Goal: Information Seeking & Learning: Learn about a topic

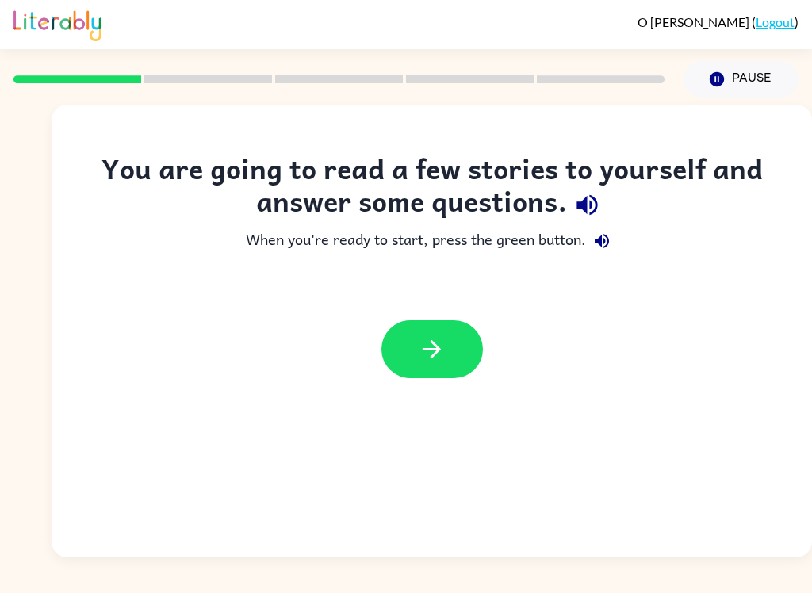
click at [585, 209] on icon "button" at bounding box center [587, 205] width 21 height 21
click at [605, 231] on button "button" at bounding box center [602, 241] width 32 height 32
click at [455, 340] on button "button" at bounding box center [433, 349] width 102 height 58
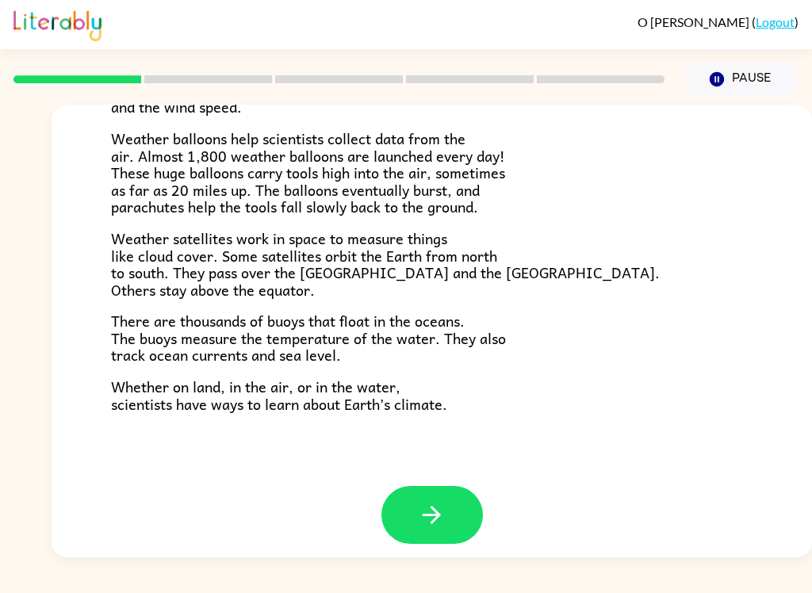
scroll to position [429, 0]
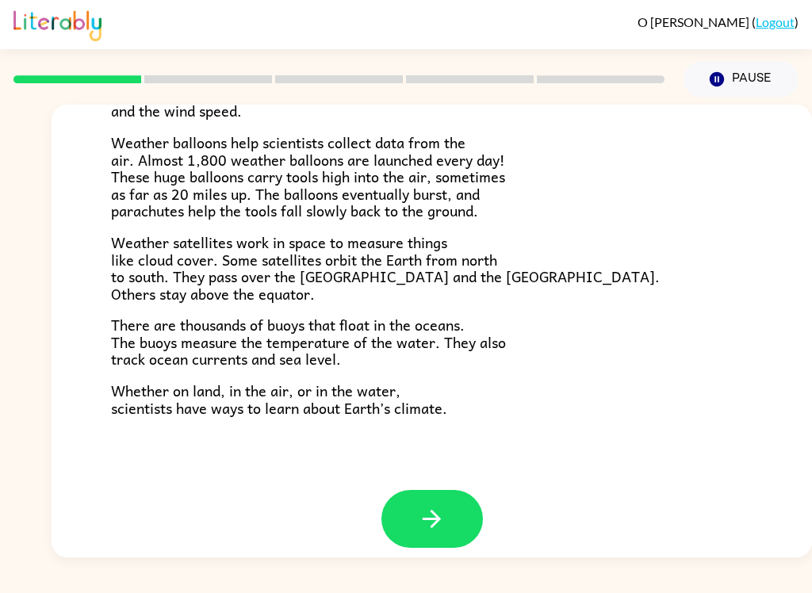
click at [773, 581] on div "[PERSON_NAME] ( Logout ) Pause Pause Climate Climate is the average of the weat…" at bounding box center [406, 296] width 812 height 593
click at [436, 509] on icon "button" at bounding box center [432, 519] width 28 height 28
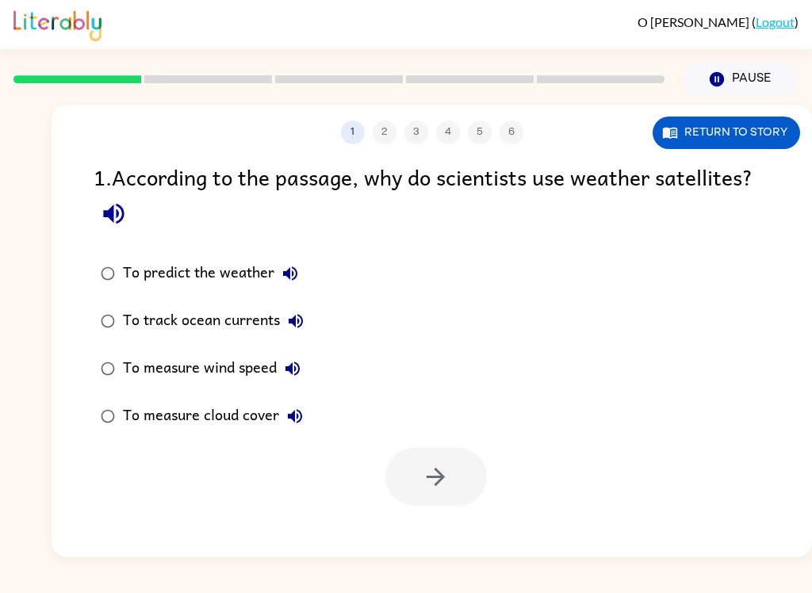
scroll to position [0, 0]
click at [146, 251] on label "To predict the weather" at bounding box center [202, 274] width 235 height 48
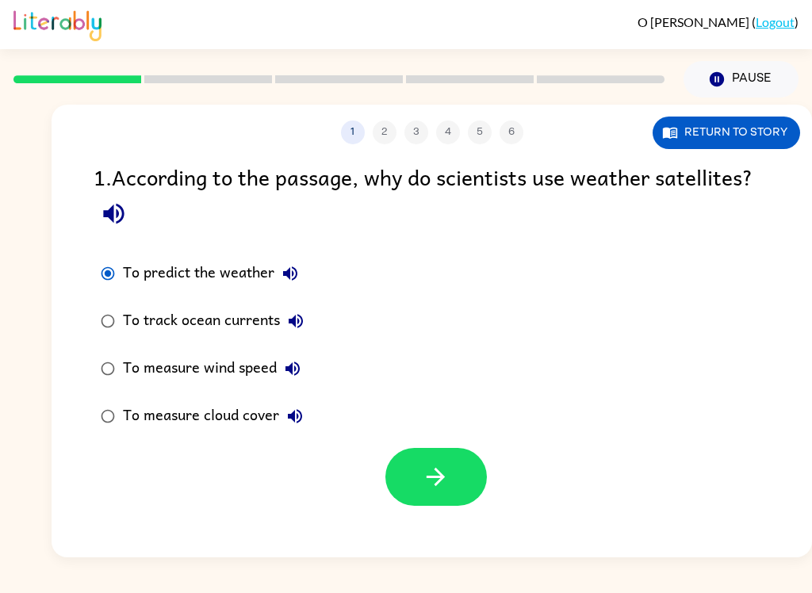
click at [443, 473] on icon "button" at bounding box center [436, 477] width 28 height 28
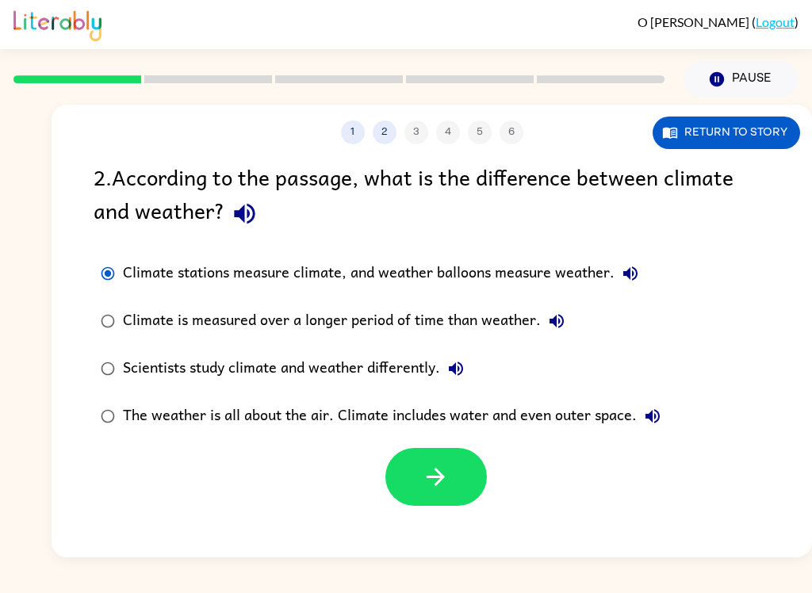
click at [409, 474] on button "button" at bounding box center [437, 477] width 102 height 58
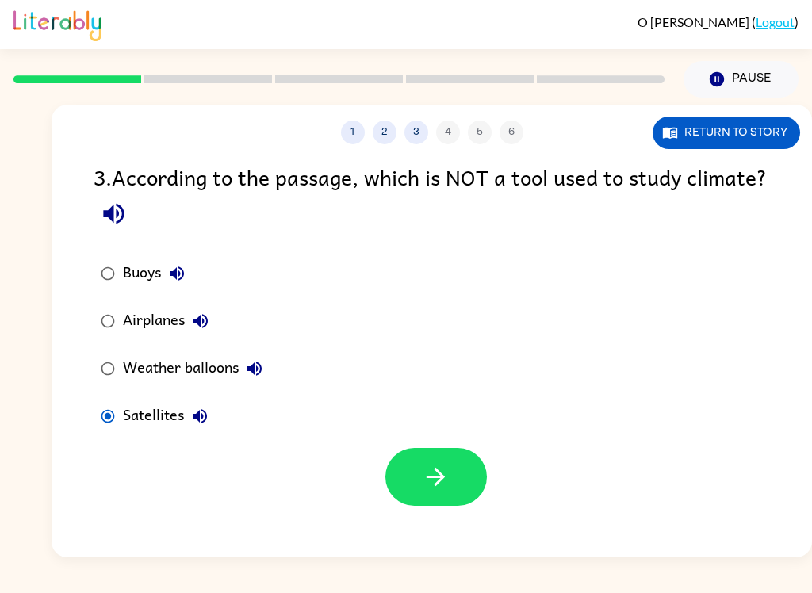
click at [126, 420] on div "Satellites" at bounding box center [169, 417] width 93 height 32
click at [413, 482] on button "button" at bounding box center [437, 477] width 102 height 58
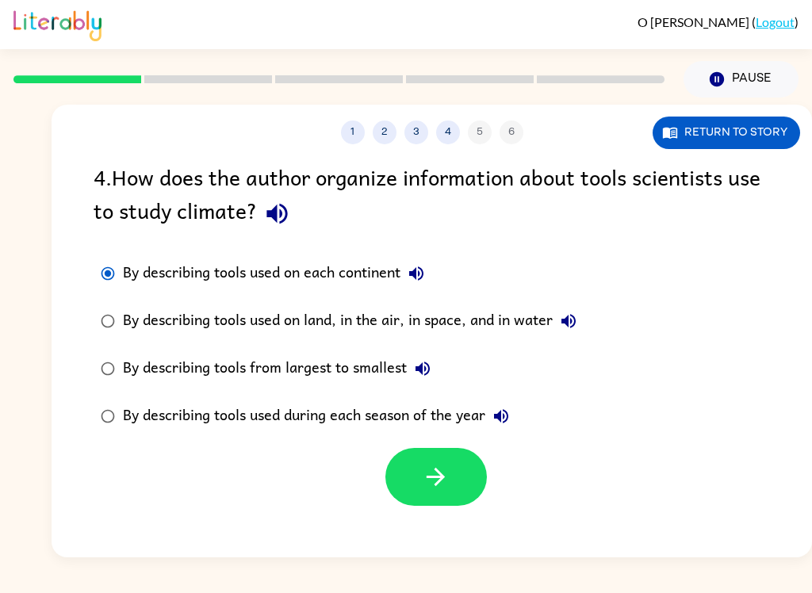
click at [136, 586] on div "[PERSON_NAME] ( Logout ) Pause Pause 1 2 3 4 5 6 Return to story 4 . How does t…" at bounding box center [406, 296] width 812 height 593
click at [122, 406] on label "By describing tools used during each season of the year" at bounding box center [339, 417] width 508 height 48
click at [117, 354] on label "By describing tools from largest to smallest" at bounding box center [339, 369] width 508 height 48
click at [115, 460] on div at bounding box center [432, 473] width 761 height 66
click at [443, 489] on icon "button" at bounding box center [436, 477] width 28 height 28
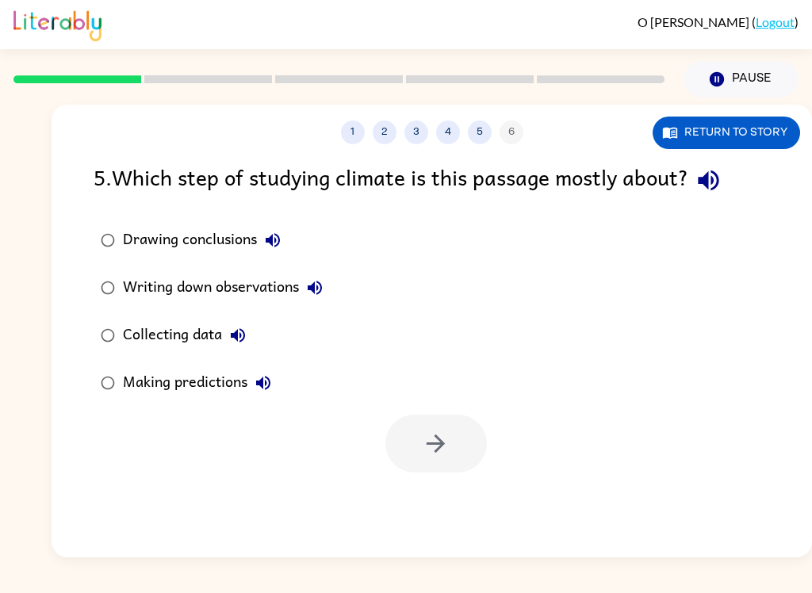
click at [140, 190] on div "5 . Which step of studying climate is this passage mostly about?" at bounding box center [432, 180] width 677 height 40
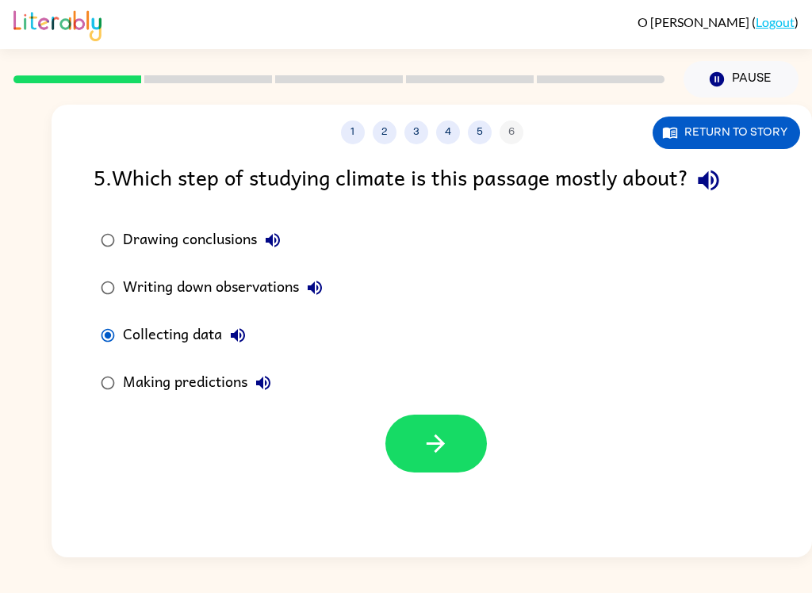
click at [402, 455] on button "button" at bounding box center [437, 444] width 102 height 58
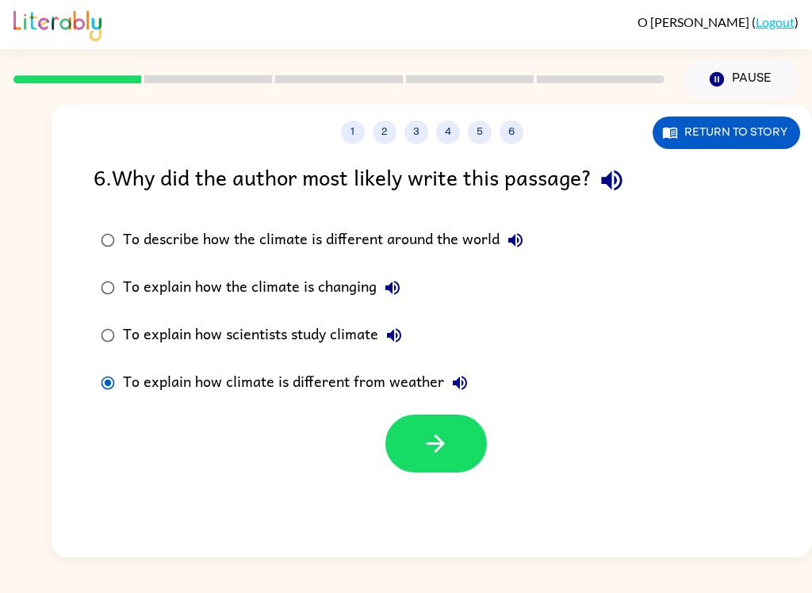
click at [103, 403] on label "To explain how climate is different from weather" at bounding box center [312, 383] width 455 height 48
click at [86, 305] on label "To explain how the climate is changing" at bounding box center [312, 288] width 455 height 48
click at [85, 305] on label "To explain how the climate is changing" at bounding box center [312, 288] width 455 height 48
click at [109, 357] on label "To explain how scientists study climate" at bounding box center [312, 336] width 455 height 48
click at [470, 443] on button "button" at bounding box center [437, 444] width 102 height 58
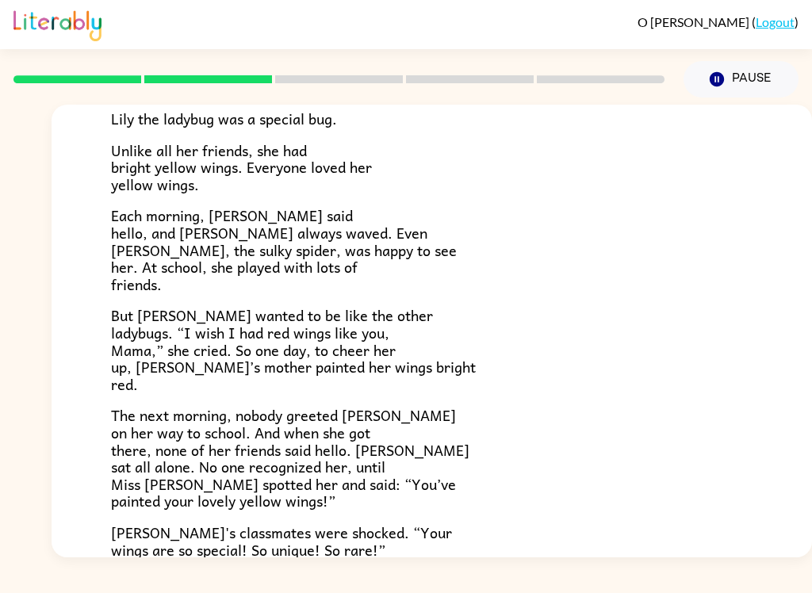
scroll to position [125, 0]
click at [683, 586] on div "[PERSON_NAME] ( Logout ) Pause Pause Lily Ladybug Lily the ladybug was a specia…" at bounding box center [406, 296] width 812 height 593
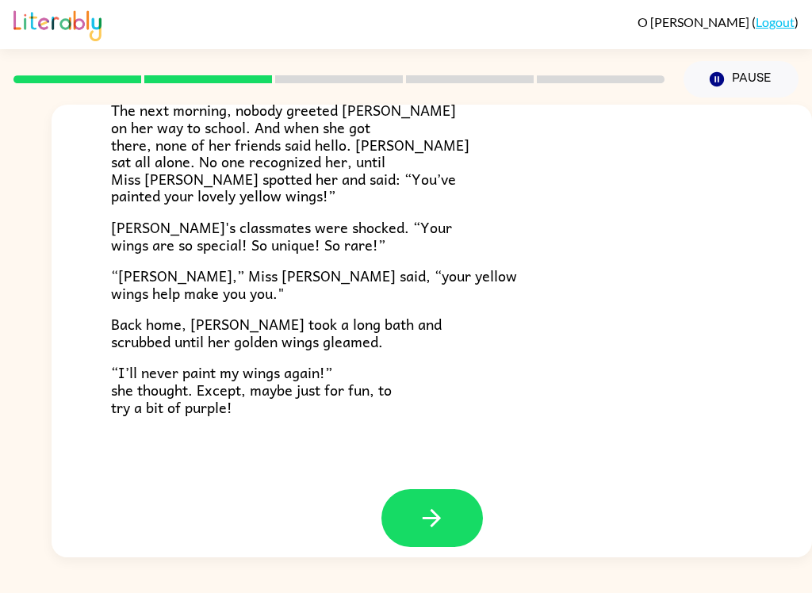
scroll to position [429, 0]
click at [476, 504] on button "button" at bounding box center [433, 519] width 102 height 58
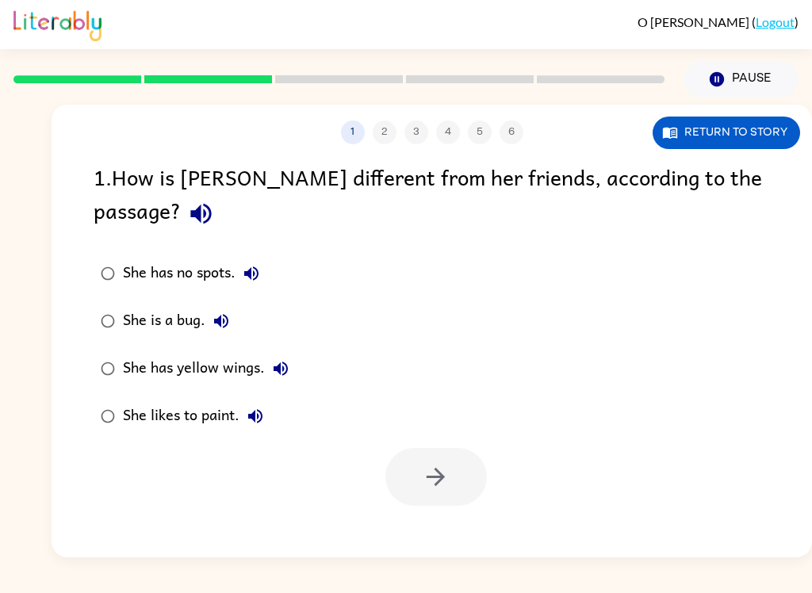
scroll to position [0, 0]
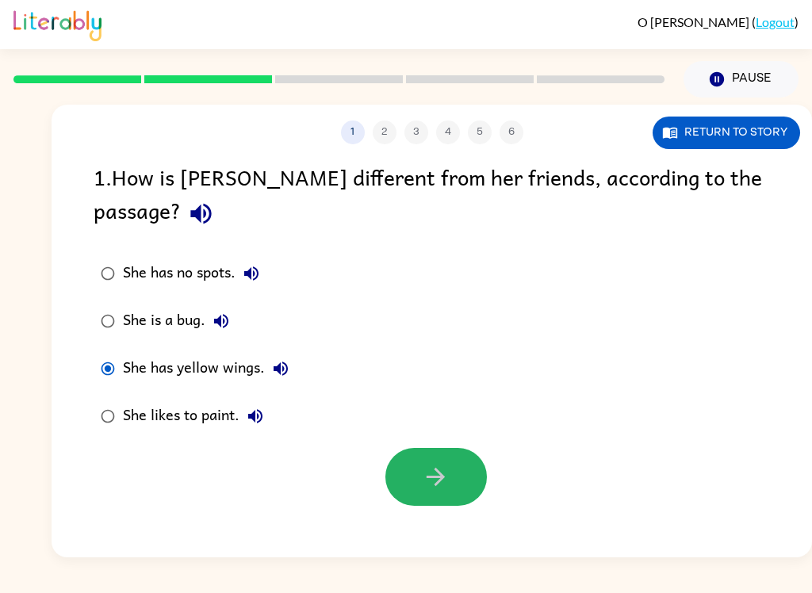
click at [433, 466] on button "button" at bounding box center [437, 477] width 102 height 58
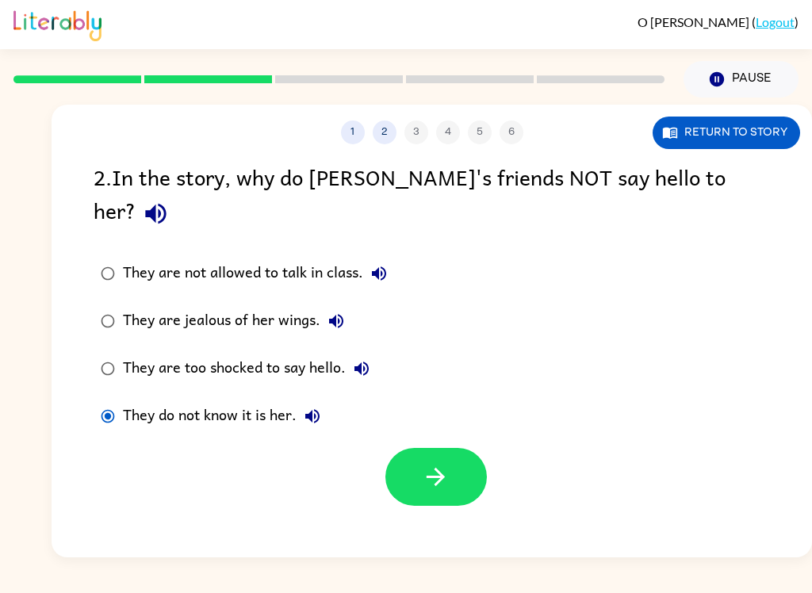
click at [435, 463] on icon "button" at bounding box center [436, 477] width 28 height 28
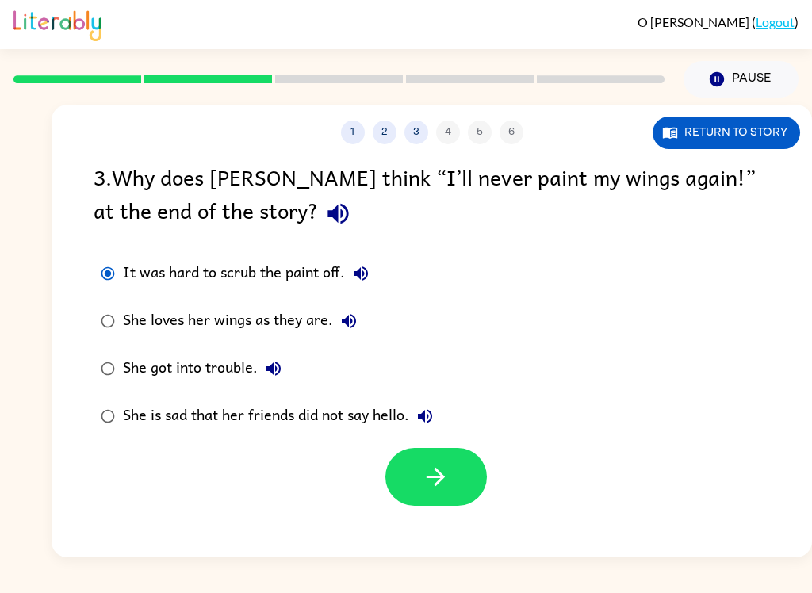
click at [121, 288] on label "It was hard to scrub the paint off." at bounding box center [267, 274] width 364 height 48
click at [427, 480] on icon "button" at bounding box center [436, 477] width 28 height 28
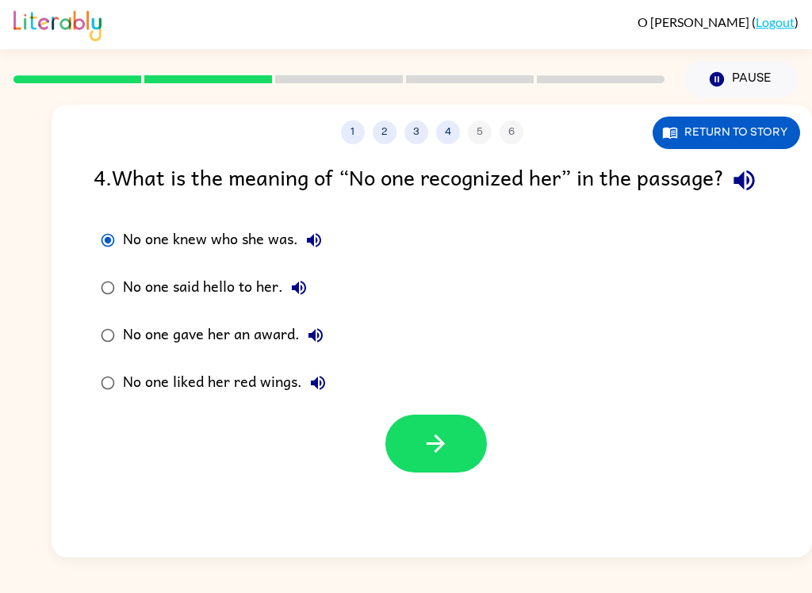
click at [90, 264] on label "No one knew who she was." at bounding box center [213, 241] width 257 height 48
click at [421, 473] on button "button" at bounding box center [437, 444] width 102 height 58
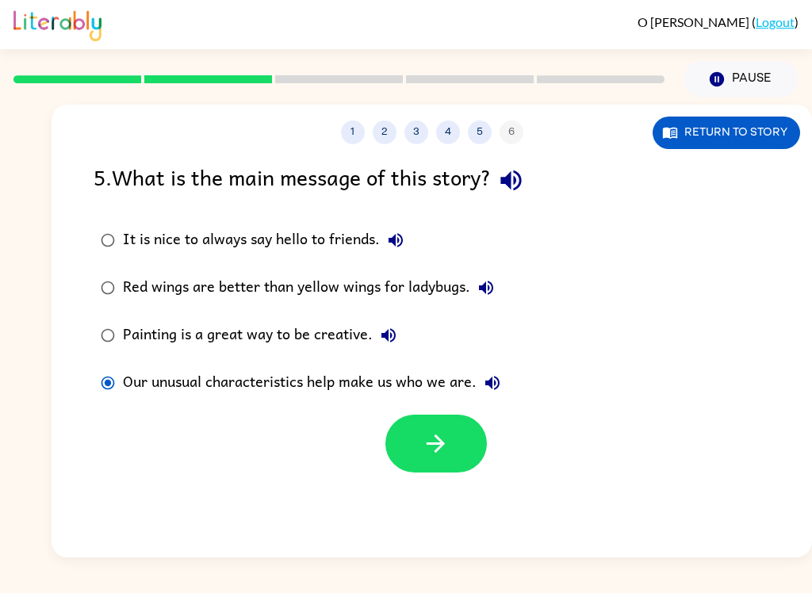
click at [443, 450] on icon "button" at bounding box center [436, 444] width 28 height 28
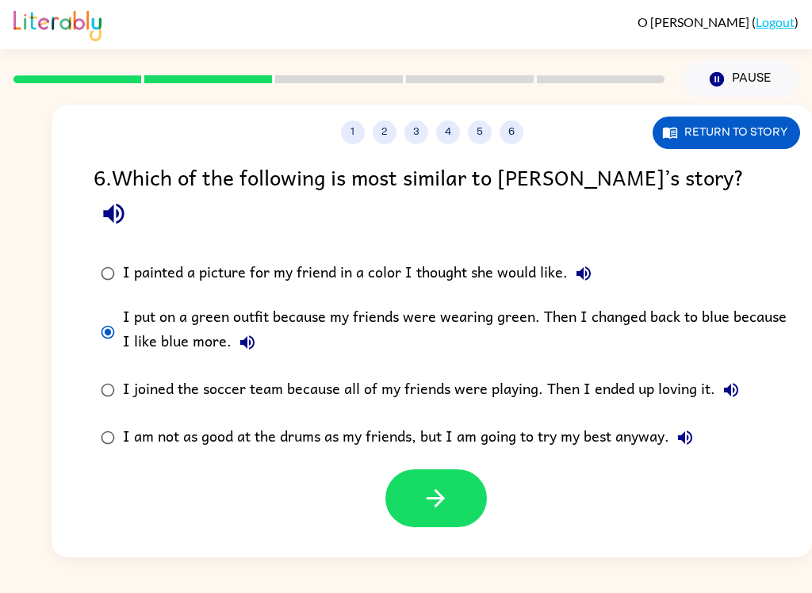
click at [420, 490] on button "button" at bounding box center [437, 499] width 102 height 58
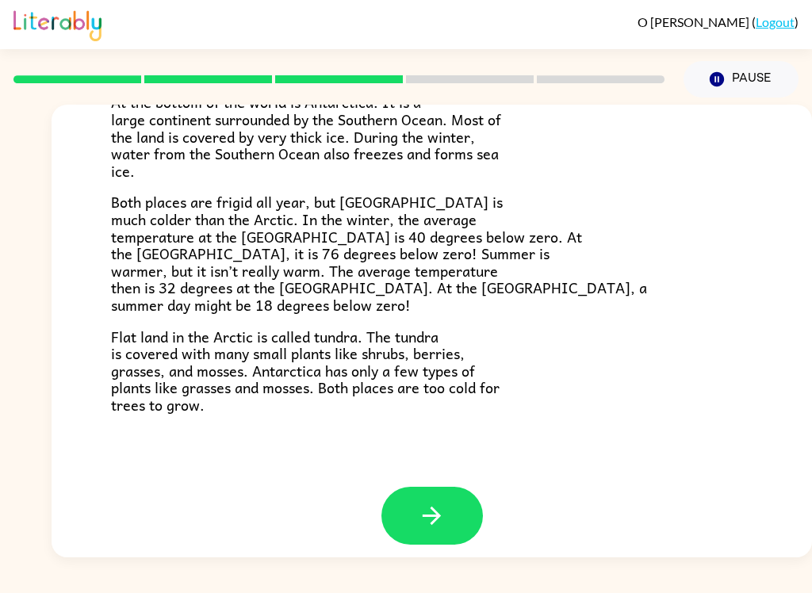
scroll to position [322, 0]
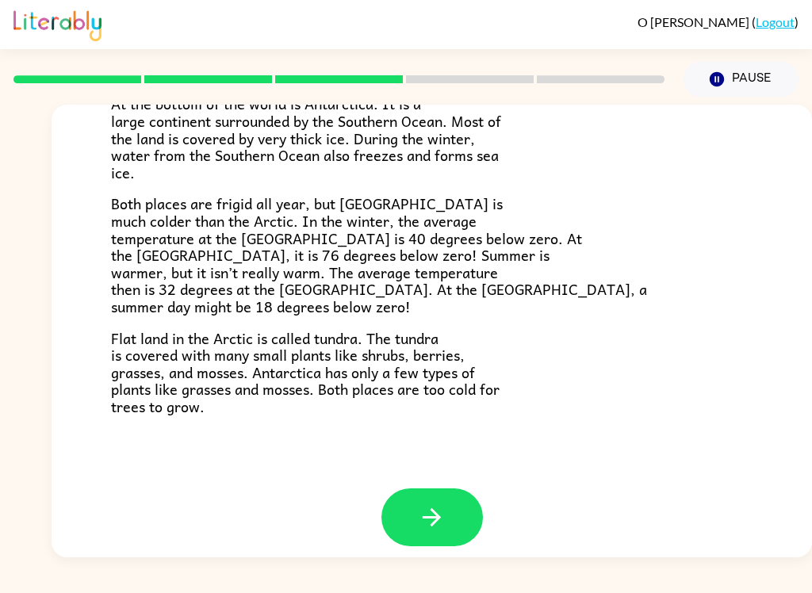
click at [431, 504] on icon "button" at bounding box center [432, 518] width 28 height 28
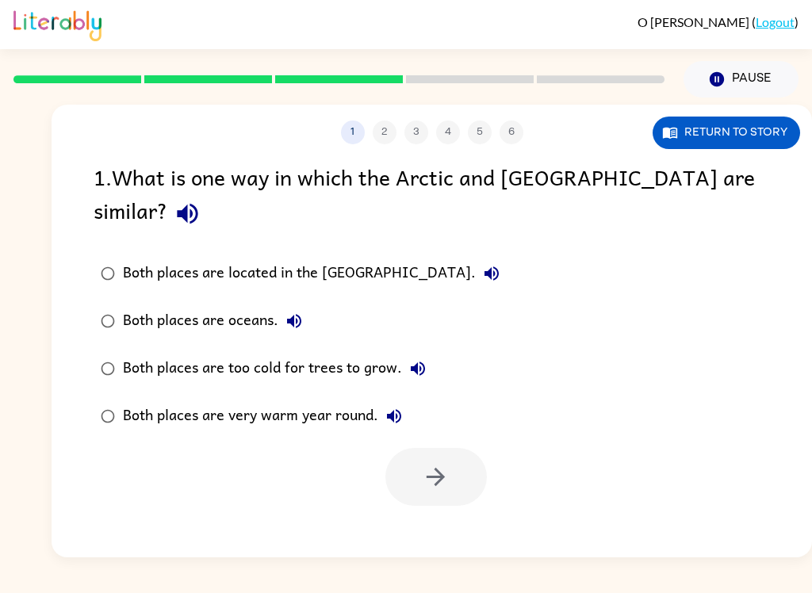
scroll to position [0, 0]
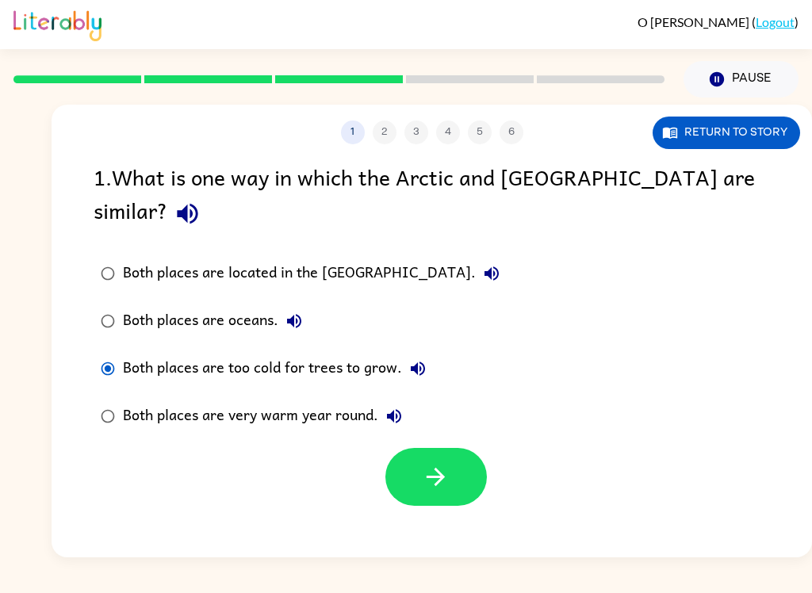
click at [440, 460] on button "button" at bounding box center [437, 477] width 102 height 58
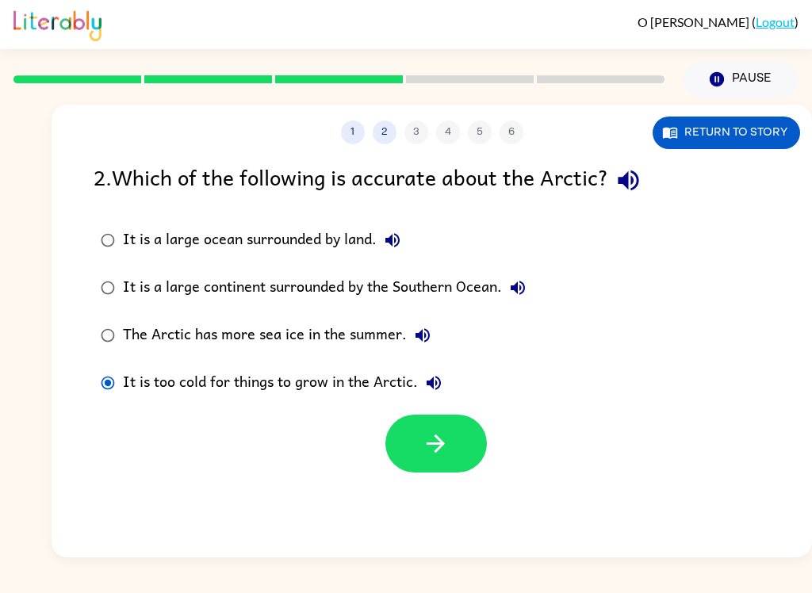
click at [554, 442] on div at bounding box center [432, 440] width 761 height 66
click at [553, 441] on div at bounding box center [432, 440] width 761 height 66
click at [132, 287] on div "It is a large continent surrounded by the Southern Ocean." at bounding box center [328, 288] width 411 height 32
click at [419, 438] on button "button" at bounding box center [437, 444] width 102 height 58
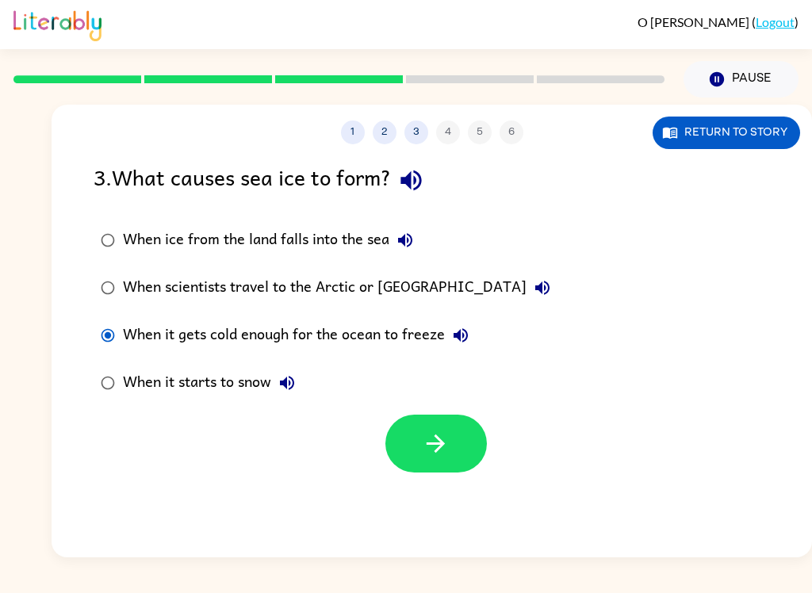
click at [431, 471] on button "button" at bounding box center [437, 444] width 102 height 58
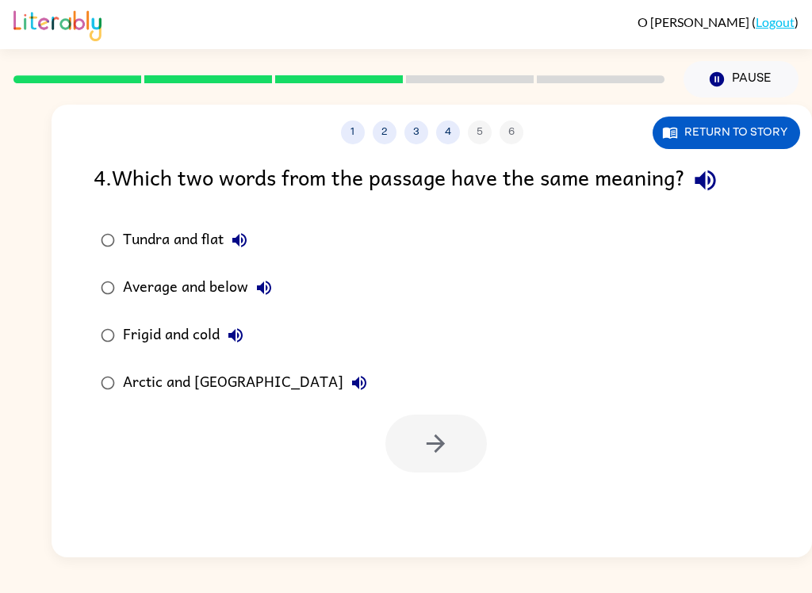
click at [142, 226] on div "Tundra and flat" at bounding box center [189, 241] width 132 height 32
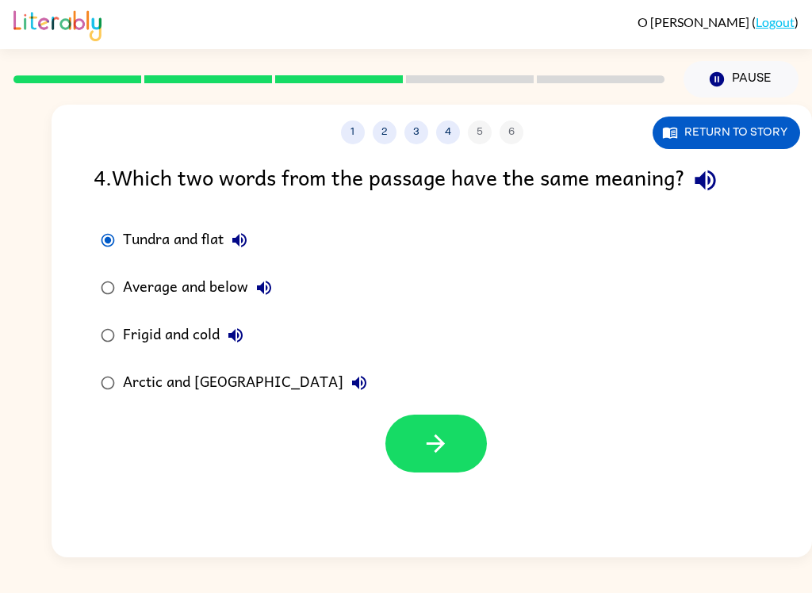
click at [152, 374] on div "Arctic and [GEOGRAPHIC_DATA]" at bounding box center [249, 383] width 252 height 32
click at [350, 381] on icon "button" at bounding box center [359, 383] width 19 height 19
click at [435, 439] on icon "button" at bounding box center [436, 444] width 28 height 28
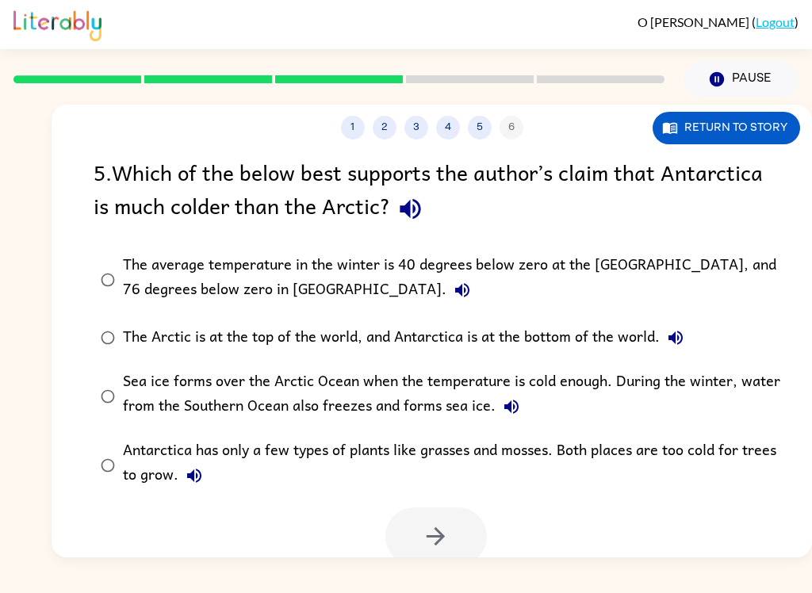
scroll to position [3, 0]
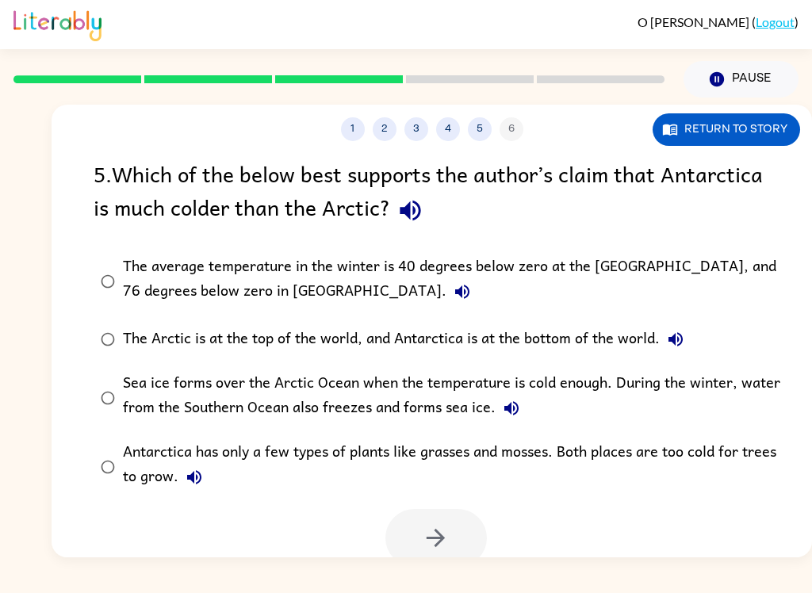
click at [406, 217] on icon "button" at bounding box center [410, 211] width 21 height 21
click at [453, 298] on icon "button" at bounding box center [462, 291] width 19 height 19
click at [509, 408] on icon "button" at bounding box center [512, 408] width 14 height 14
click at [681, 332] on icon "button" at bounding box center [675, 339] width 19 height 19
click at [192, 482] on icon "button" at bounding box center [194, 477] width 14 height 14
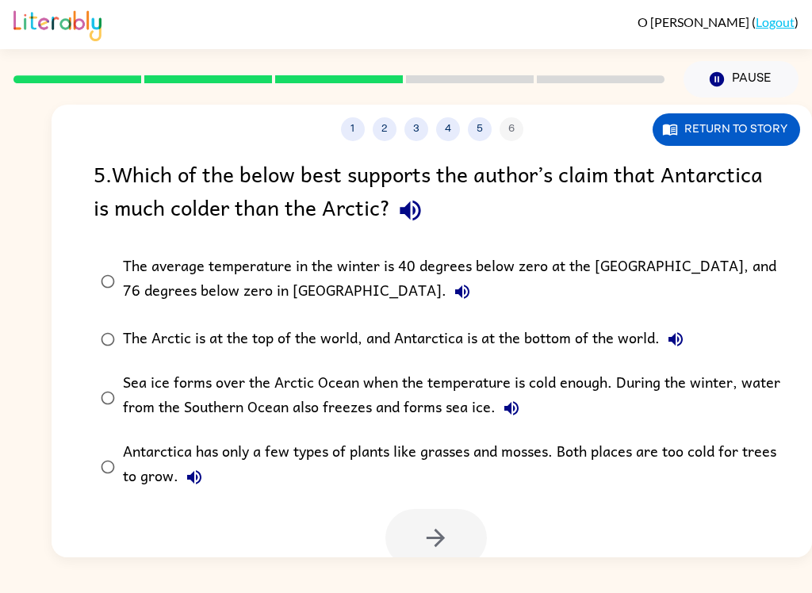
click at [427, 201] on button "button" at bounding box center [410, 210] width 40 height 40
click at [453, 291] on icon "button" at bounding box center [462, 291] width 19 height 19
click at [512, 407] on icon "button" at bounding box center [511, 408] width 19 height 19
click at [689, 339] on button "The Arctic is at the top of the world, and Antarctica is at the bottom of the w…" at bounding box center [676, 340] width 32 height 32
click at [191, 474] on icon "button" at bounding box center [194, 477] width 19 height 19
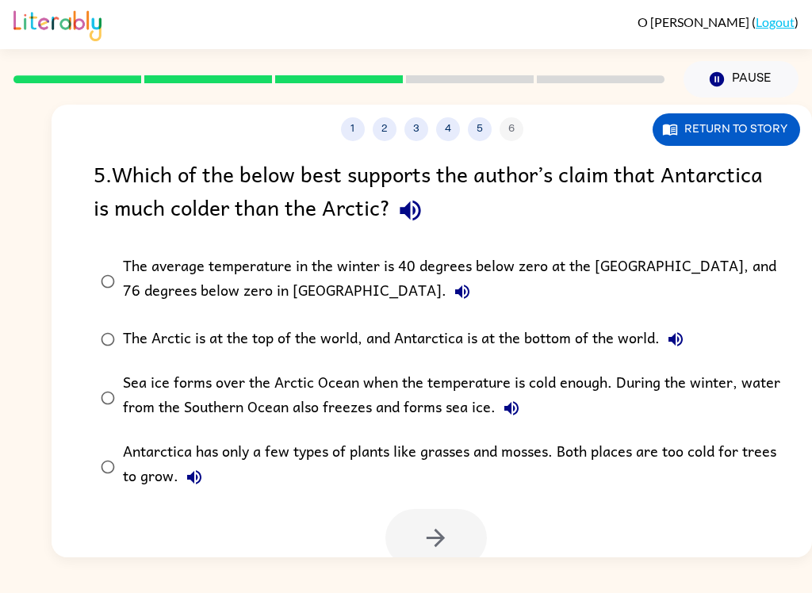
click at [512, 413] on icon "button" at bounding box center [512, 408] width 14 height 14
click at [352, 360] on label "The Arctic is at the top of the world, and Antarctica is at the bottom of the w…" at bounding box center [442, 340] width 715 height 48
click at [447, 280] on button "The average temperature in the winter is 40 degrees below zero at the [GEOGRAPH…" at bounding box center [463, 292] width 32 height 32
click at [505, 400] on button "Sea ice forms over the Arctic Ocean when the temperature is cold enough. During…" at bounding box center [512, 409] width 32 height 32
click at [681, 369] on label "Sea ice forms over the Arctic Ocean when the temperature is cold enough. During…" at bounding box center [442, 397] width 715 height 69
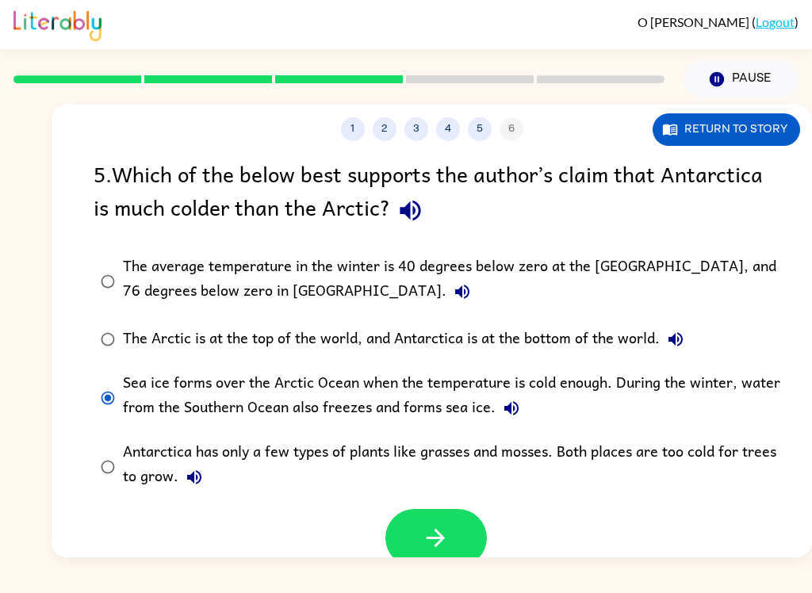
click at [678, 347] on icon "button" at bounding box center [675, 339] width 19 height 19
click at [185, 470] on icon "button" at bounding box center [194, 477] width 19 height 19
click at [203, 485] on icon "button" at bounding box center [194, 477] width 19 height 19
click at [505, 436] on label "Antarctica has only a few types of plants like grasses and mosses. Both places …" at bounding box center [442, 466] width 715 height 69
click at [504, 435] on label "Antarctica has only a few types of plants like grasses and mosses. Both places …" at bounding box center [442, 466] width 715 height 69
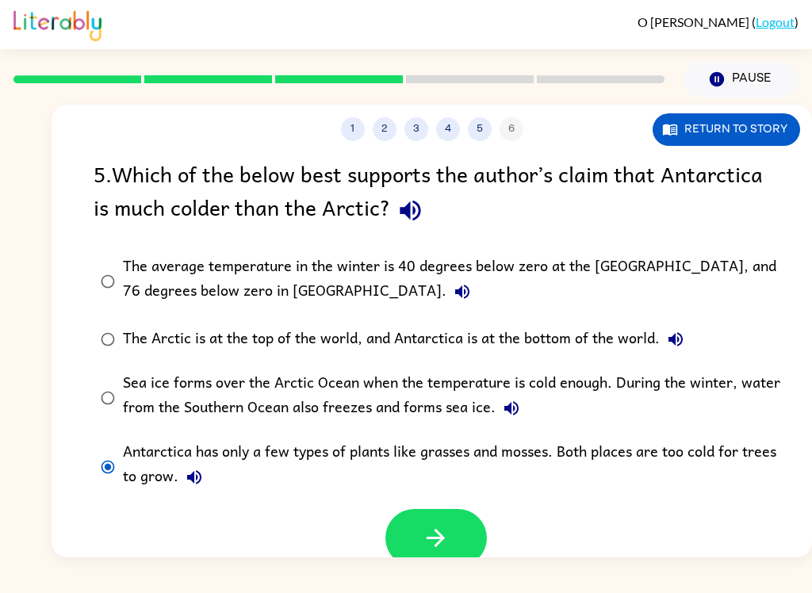
click at [178, 491] on div "Antarctica has only a few types of plants like grasses and mosses. Both places …" at bounding box center [457, 466] width 669 height 53
click at [182, 481] on button "Antarctica has only a few types of plants like grasses and mosses. Both places …" at bounding box center [194, 478] width 32 height 32
click at [192, 479] on icon "button" at bounding box center [194, 477] width 14 height 14
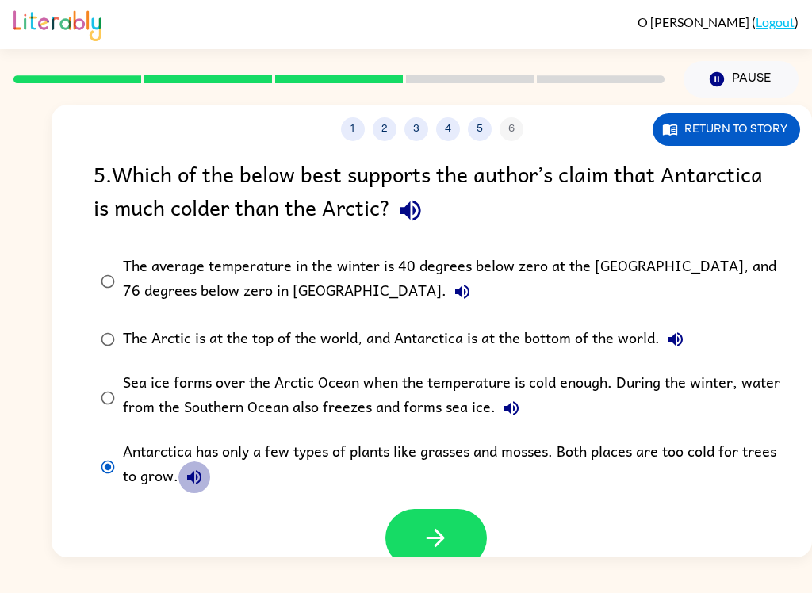
click at [187, 482] on icon "button" at bounding box center [194, 477] width 19 height 19
click at [86, 477] on label "Antarctica has only a few types of plants like grasses and mosses. Both places …" at bounding box center [442, 466] width 715 height 69
click at [450, 557] on button "button" at bounding box center [437, 538] width 102 height 58
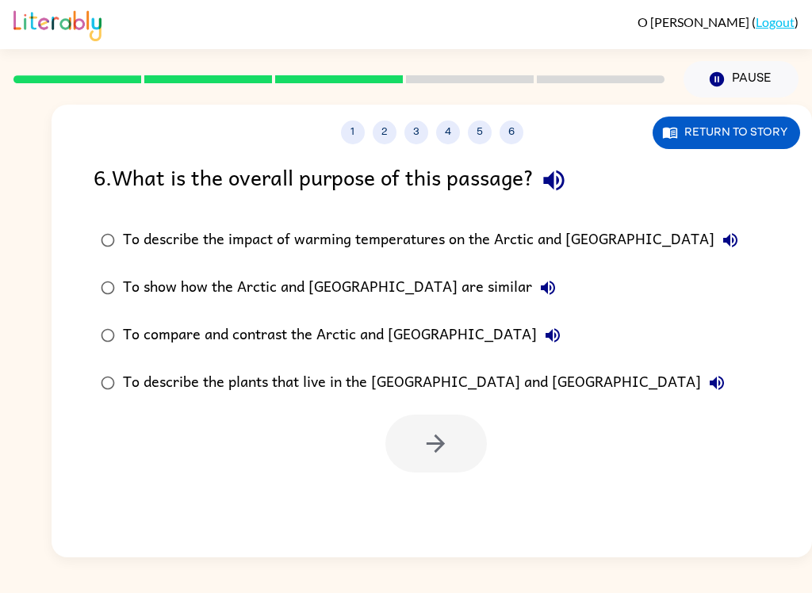
click at [117, 213] on div "6 . What is the overall purpose of this passage? To describe the impact of warm…" at bounding box center [432, 316] width 761 height 313
click at [115, 221] on label "To describe the impact of warming temperatures on the Arctic and [GEOGRAPHIC_DA…" at bounding box center [420, 241] width 670 height 48
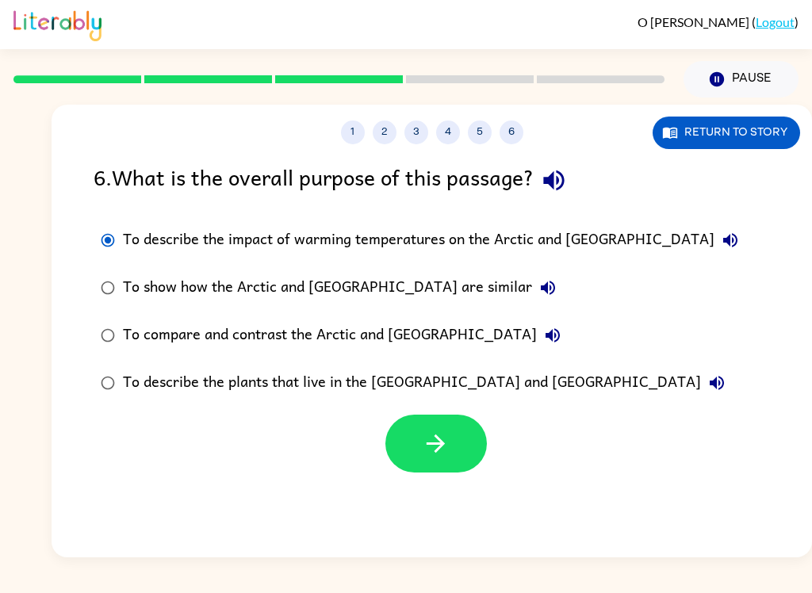
click at [115, 267] on label "To show how the Arctic and [GEOGRAPHIC_DATA] are similar" at bounding box center [420, 288] width 670 height 48
click at [436, 442] on icon "button" at bounding box center [436, 444] width 28 height 28
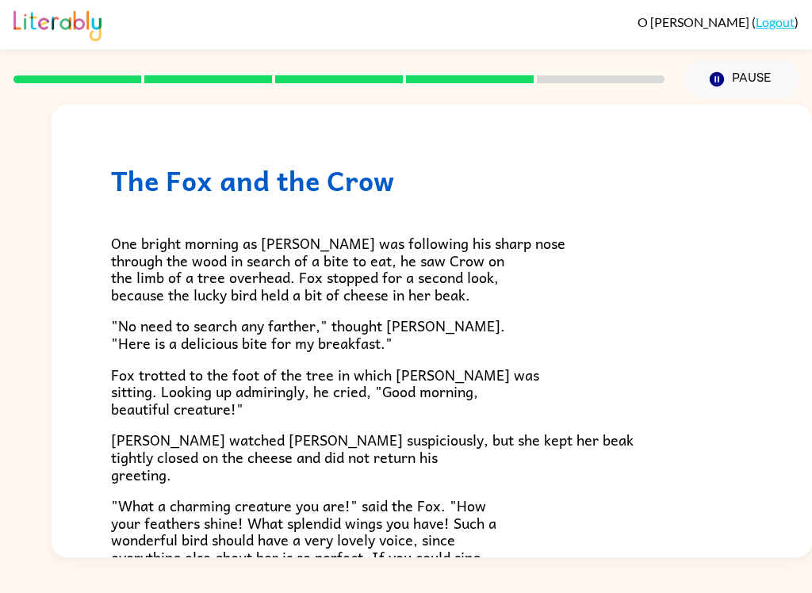
click at [98, 323] on div "The Fox and the Crow One bright morning as [PERSON_NAME] was following his shar…" at bounding box center [432, 446] width 761 height 683
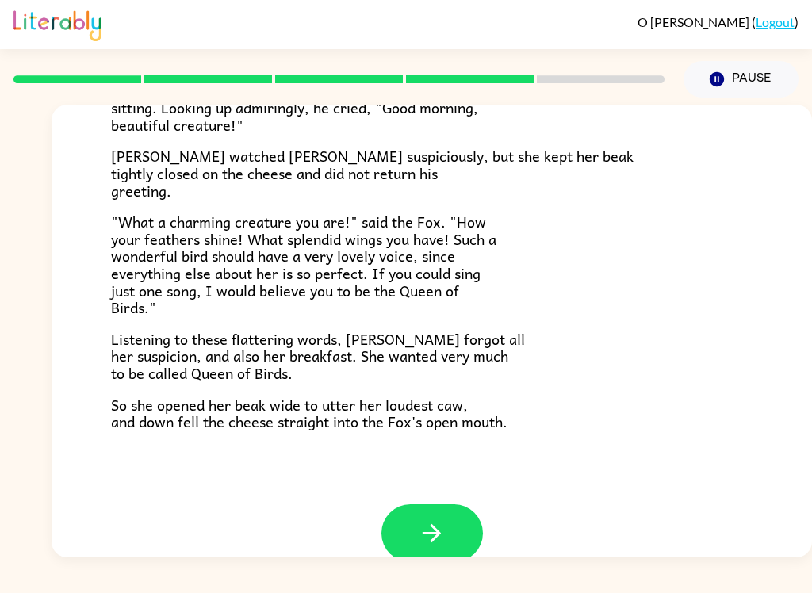
scroll to position [286, 0]
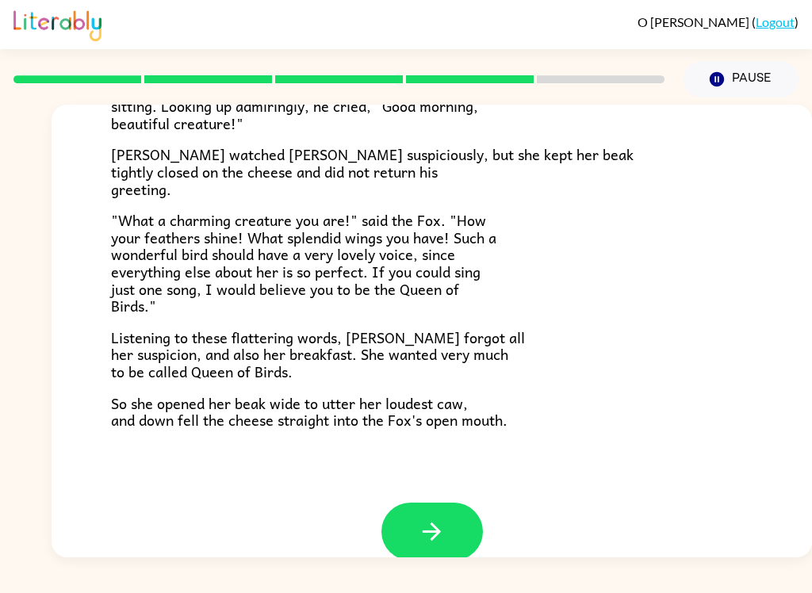
click at [778, 309] on div "The Fox and the Crow One bright morning as [PERSON_NAME] was following his shar…" at bounding box center [432, 160] width 761 height 683
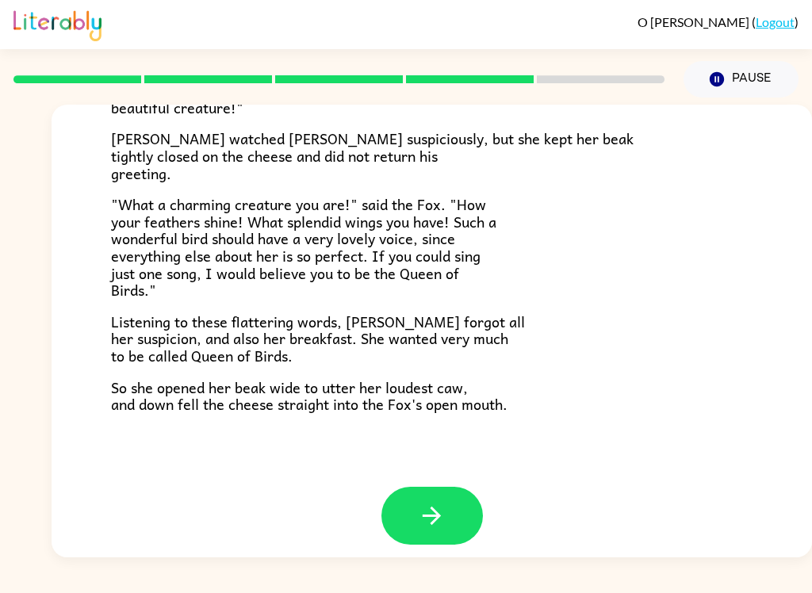
scroll to position [301, 0]
click at [454, 507] on button "button" at bounding box center [433, 517] width 102 height 58
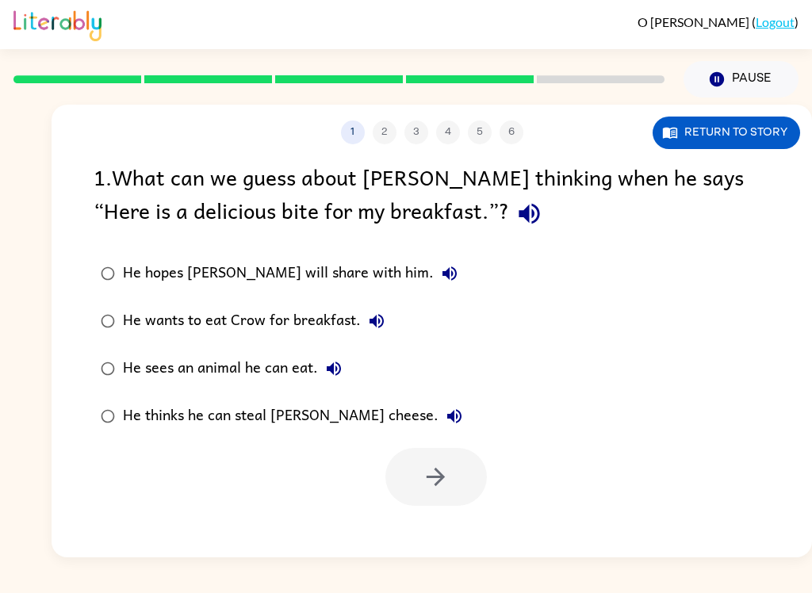
scroll to position [0, 0]
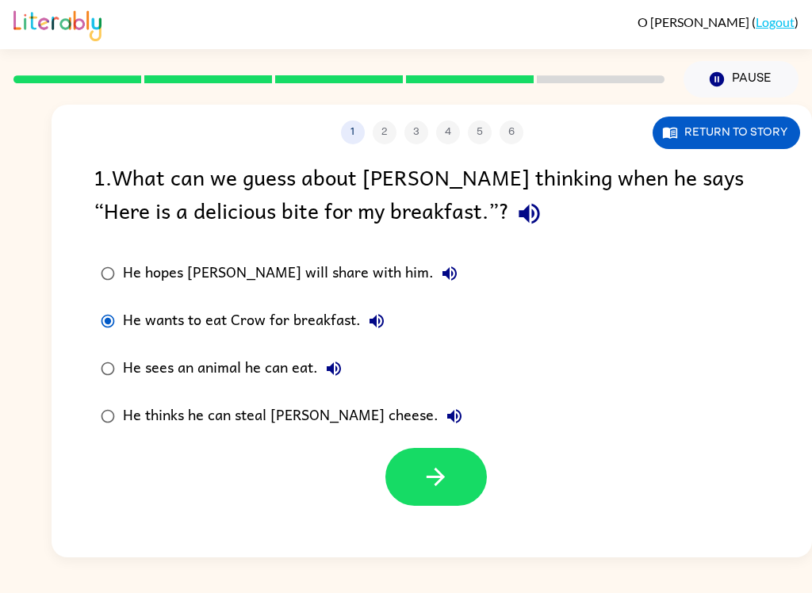
click at [437, 477] on icon "button" at bounding box center [436, 477] width 28 height 28
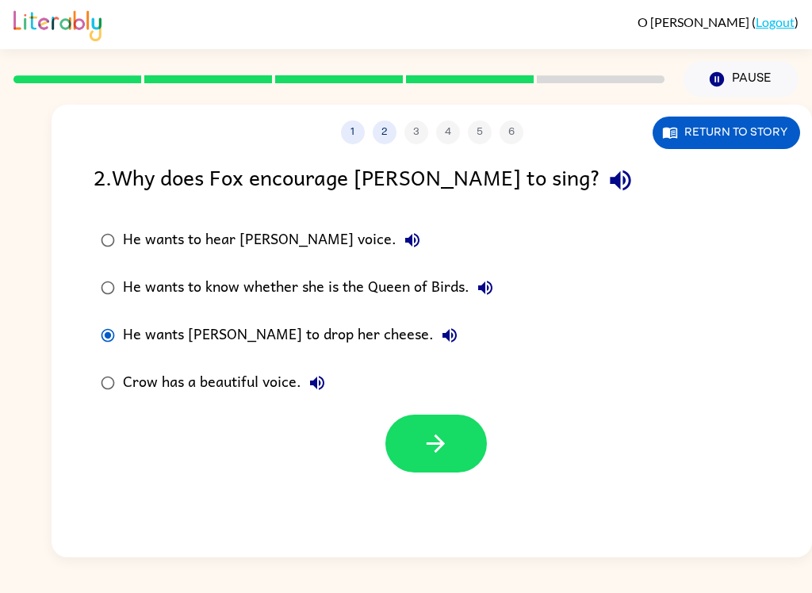
click at [428, 433] on icon "button" at bounding box center [436, 444] width 28 height 28
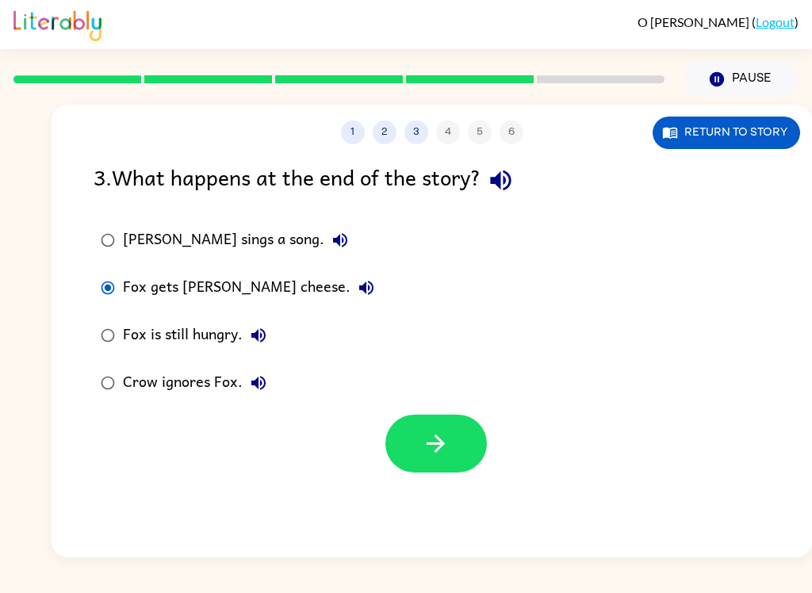
click at [444, 442] on icon "button" at bounding box center [436, 444] width 28 height 28
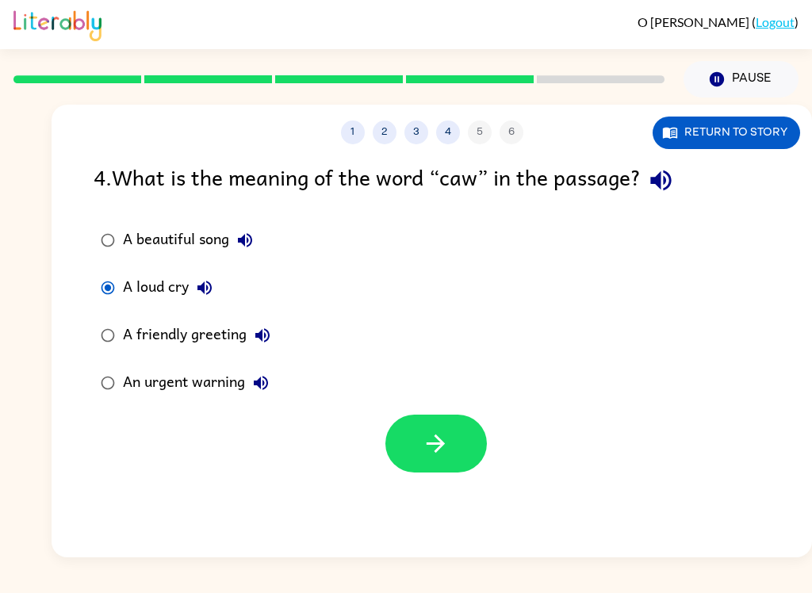
click at [431, 455] on icon "button" at bounding box center [436, 444] width 28 height 28
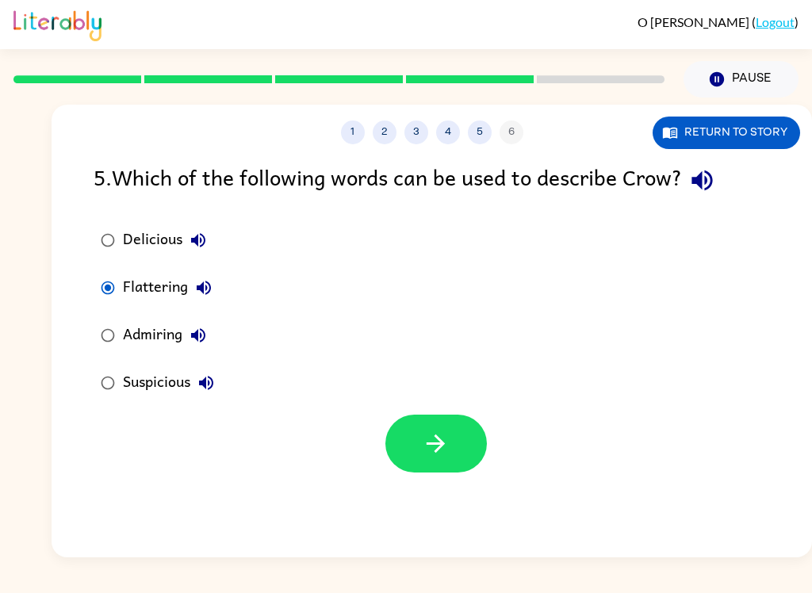
click at [416, 459] on button "button" at bounding box center [437, 444] width 102 height 58
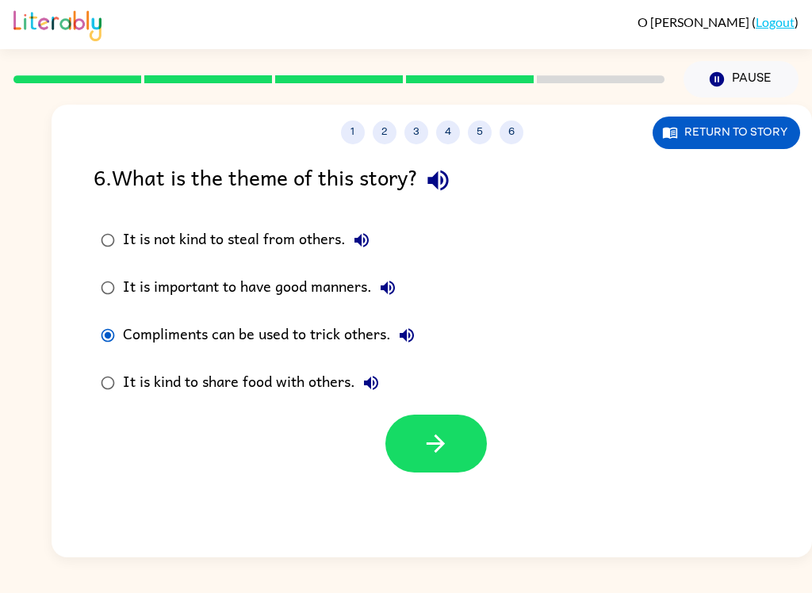
click at [434, 461] on button "button" at bounding box center [437, 444] width 102 height 58
